Goal: Information Seeking & Learning: Find specific fact

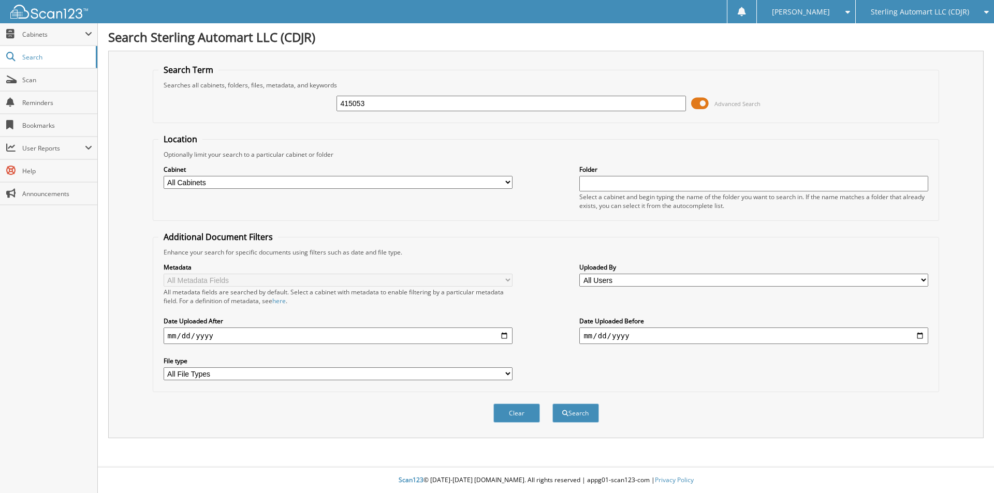
type input "415053"
click at [552, 404] on button "Search" at bounding box center [575, 413] width 47 height 19
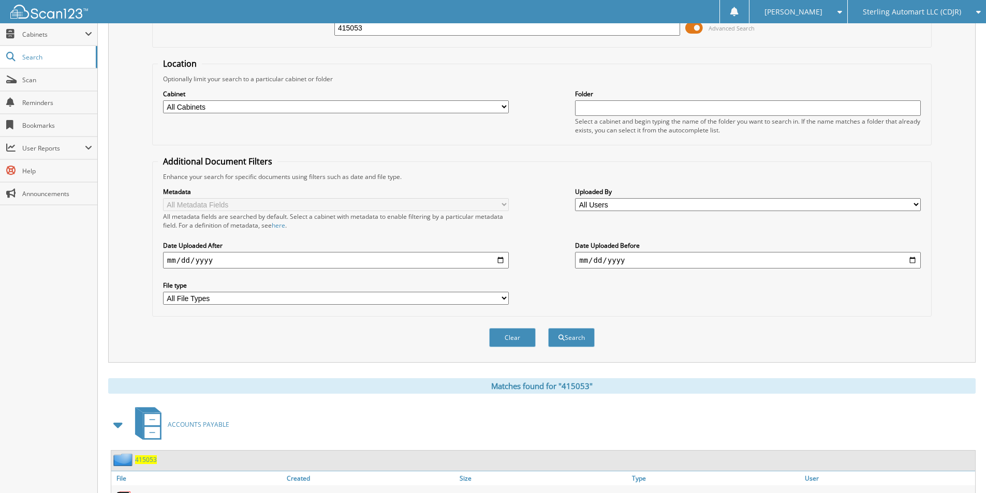
scroll to position [143, 0]
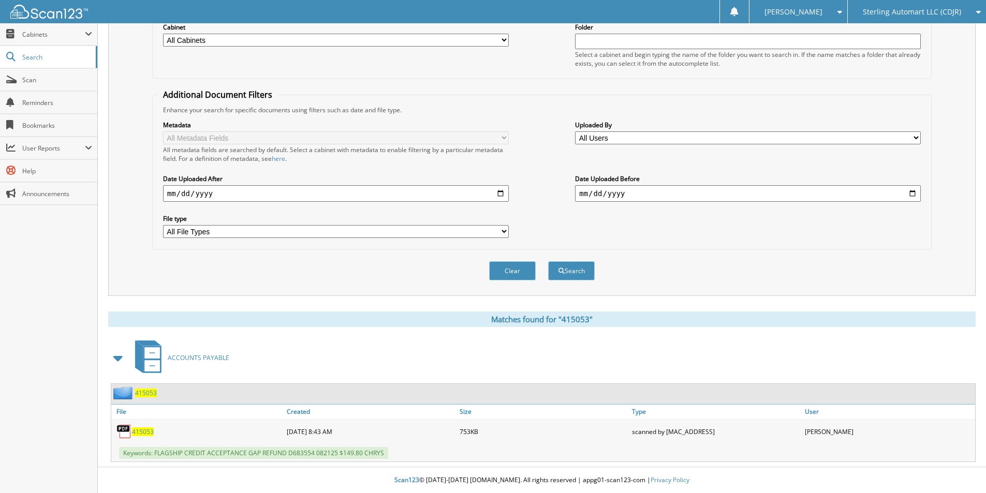
click at [142, 431] on span "415053" at bounding box center [143, 432] width 22 height 9
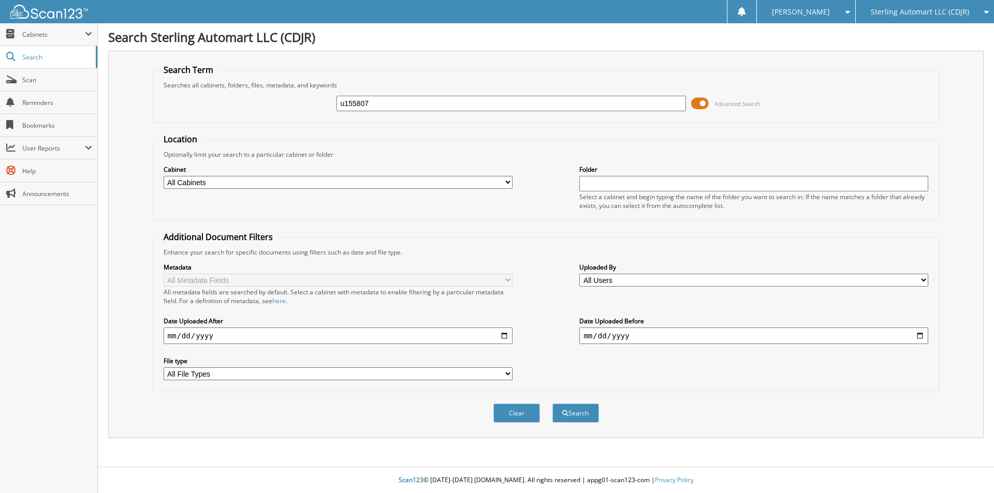
type input "u155807"
click at [552, 404] on button "Search" at bounding box center [575, 413] width 47 height 19
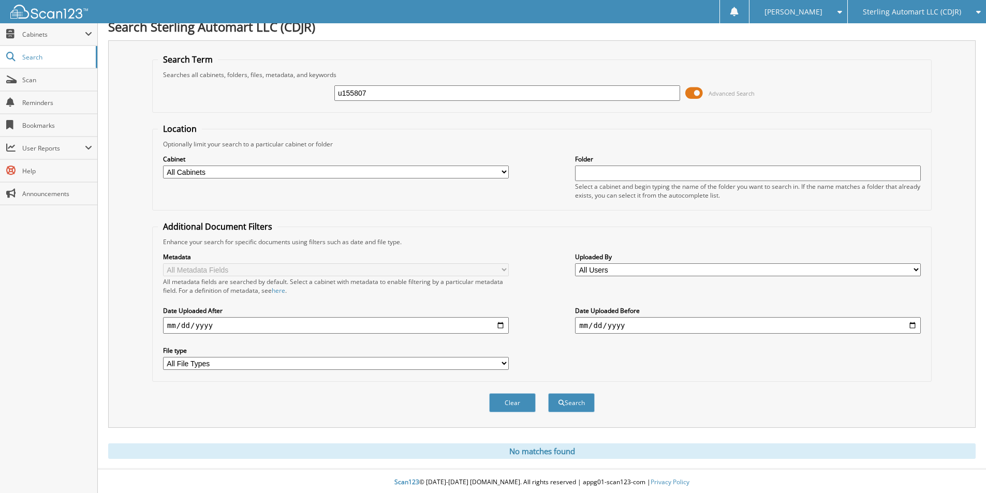
scroll to position [13, 0]
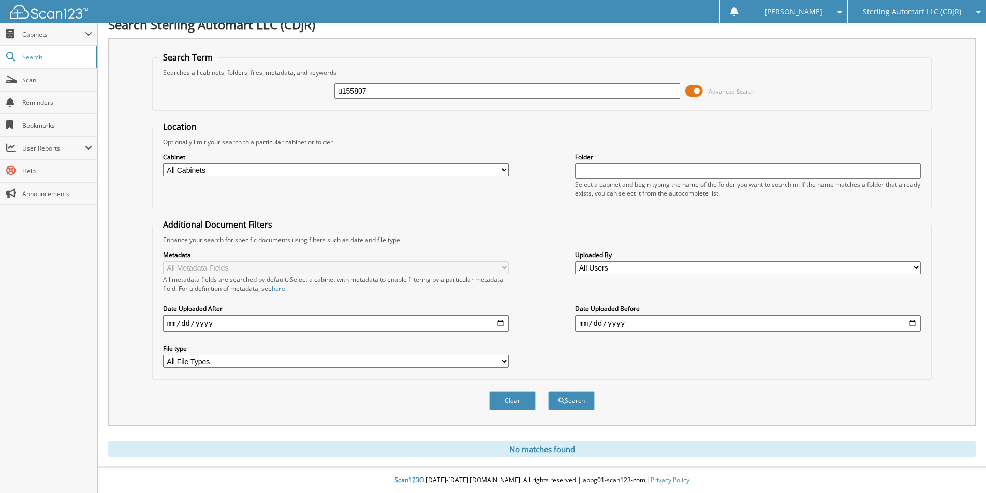
drag, startPoint x: 393, startPoint y: 85, endPoint x: 291, endPoint y: 95, distance: 102.0
click at [291, 96] on div "u155807 Advanced Search" at bounding box center [542, 91] width 768 height 28
type input "u158807"
click at [548, 391] on button "Search" at bounding box center [571, 400] width 47 height 19
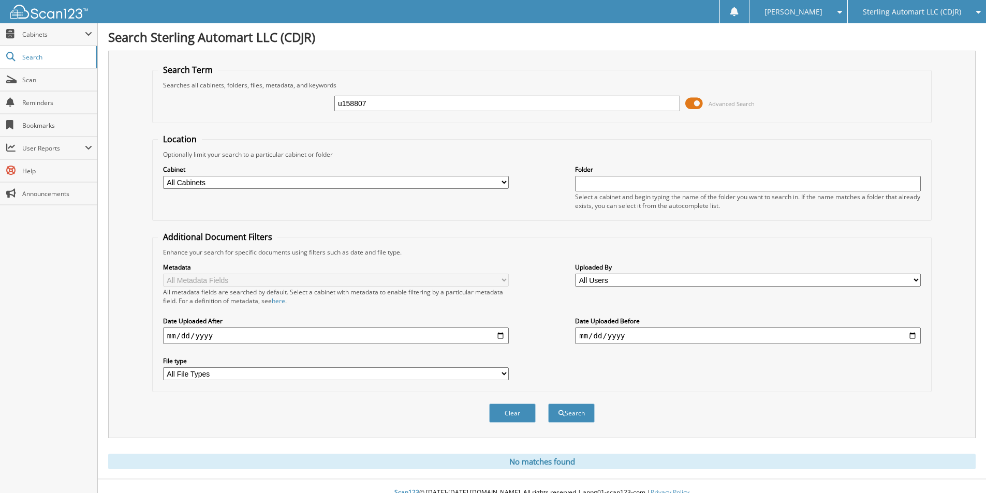
click at [883, 19] on div "Sterling Automart LLC (CDJR)" at bounding box center [917, 11] width 128 height 23
click at [898, 40] on link "Sterling Auto Group (Kia)" at bounding box center [917, 32] width 138 height 18
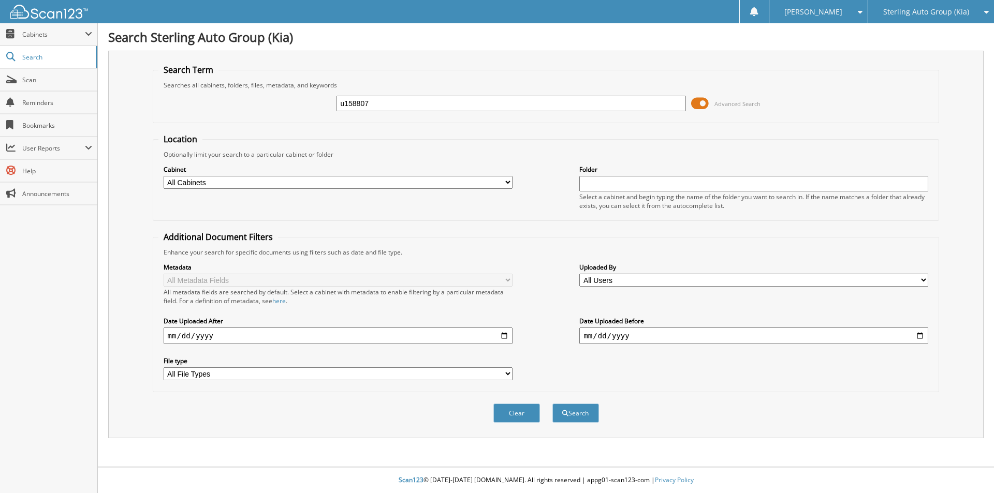
type input "u158807"
click at [552, 404] on button "Search" at bounding box center [575, 413] width 47 height 19
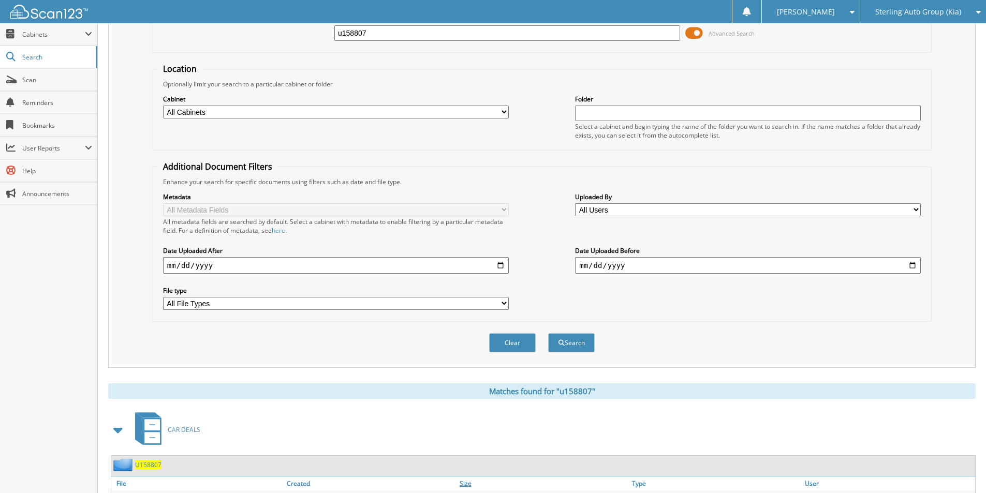
scroll to position [143, 0]
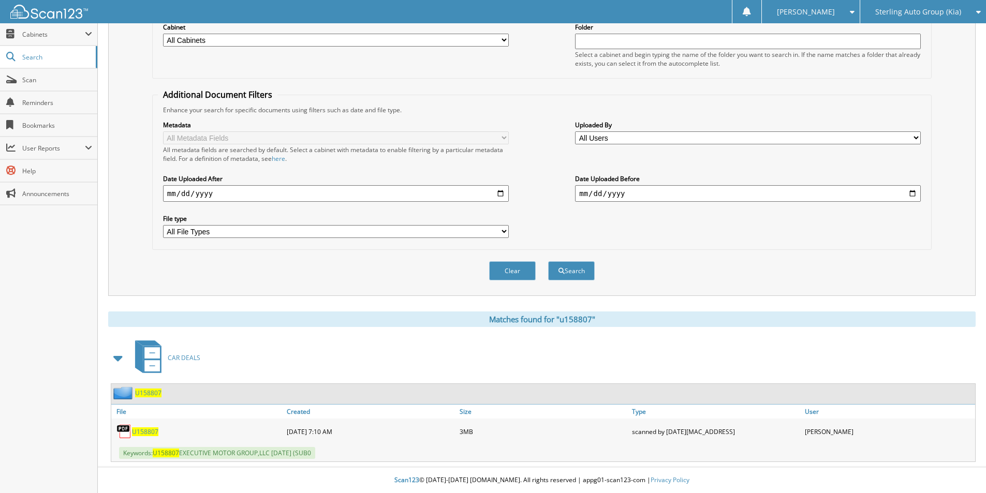
click at [140, 430] on span "U158807" at bounding box center [145, 432] width 26 height 9
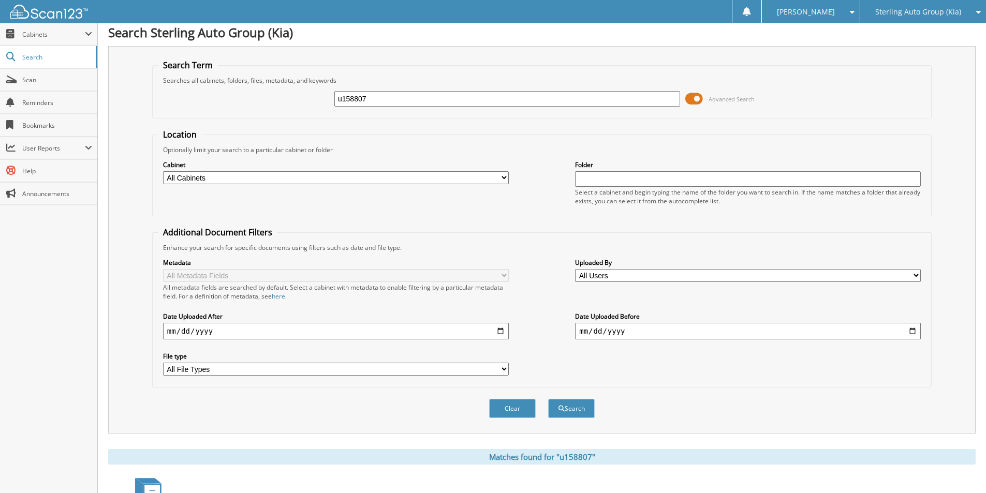
scroll to position [0, 0]
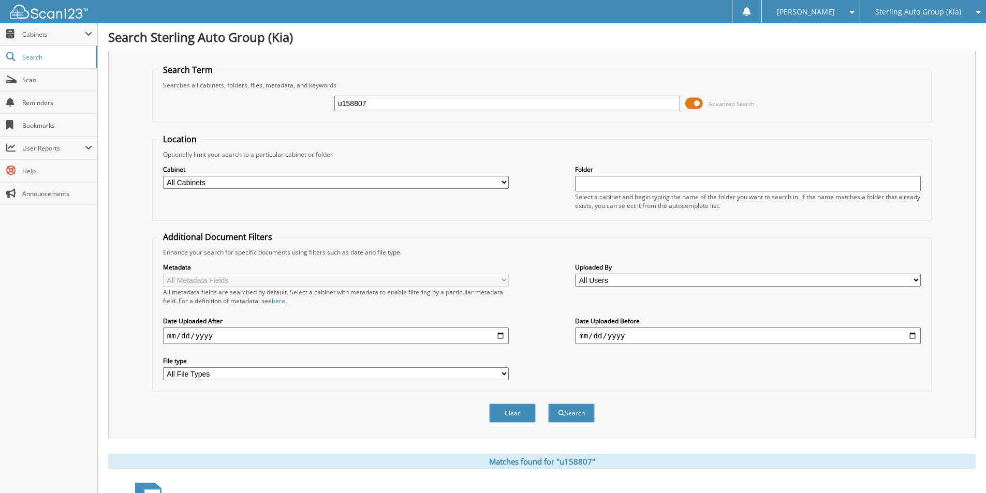
click at [402, 131] on form "Search Term Searches all cabinets, folders, files, metadata, and keywords u1588…" at bounding box center [541, 249] width 779 height 370
